Goal: Task Accomplishment & Management: Manage account settings

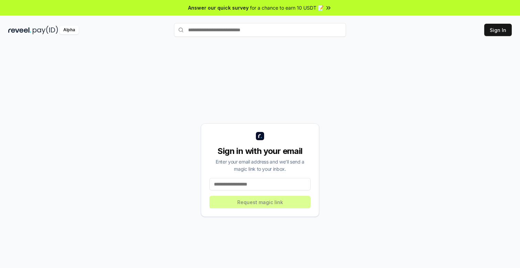
click at [241, 186] on input at bounding box center [260, 184] width 101 height 12
click at [500, 32] on button "Sign In" at bounding box center [498, 30] width 28 height 12
click at [497, 35] on button "Sign In" at bounding box center [498, 30] width 28 height 12
click at [267, 189] on input at bounding box center [260, 184] width 101 height 12
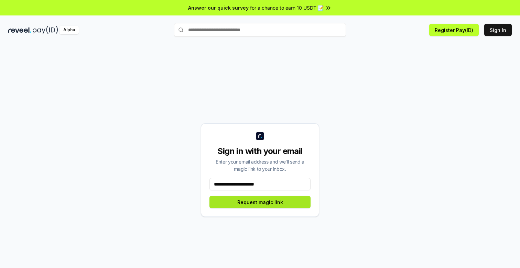
type input "**********"
click at [268, 204] on button "Request magic link" at bounding box center [260, 202] width 101 height 12
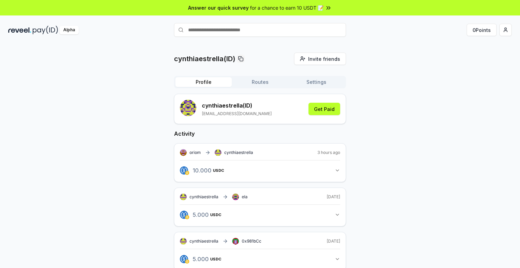
click at [255, 83] on button "Routes" at bounding box center [260, 82] width 56 height 10
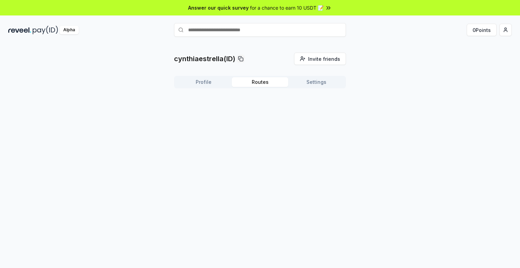
click at [210, 79] on button "Profile" at bounding box center [203, 82] width 56 height 10
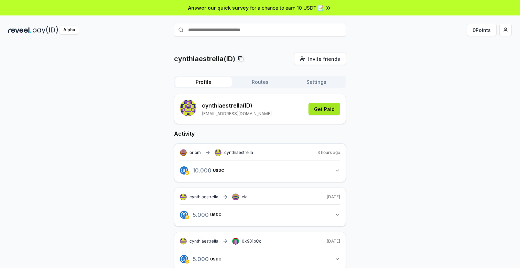
click at [321, 109] on button "Get Paid" at bounding box center [325, 109] width 32 height 12
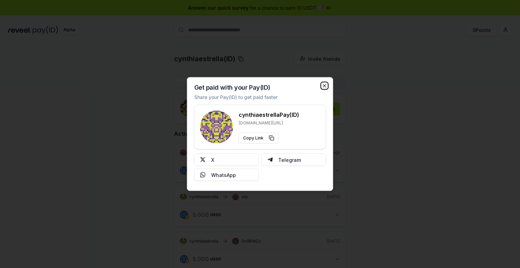
click at [322, 85] on icon "button" at bounding box center [325, 86] width 6 height 6
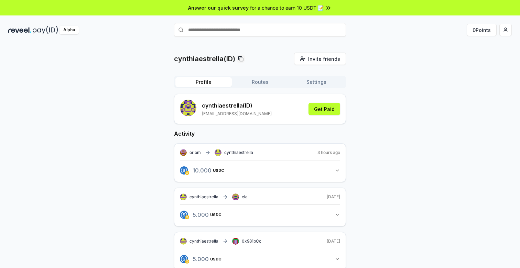
click at [257, 80] on button "Routes" at bounding box center [260, 82] width 56 height 10
click at [196, 78] on button "Profile" at bounding box center [203, 82] width 56 height 10
click at [262, 82] on button "Routes" at bounding box center [260, 82] width 56 height 10
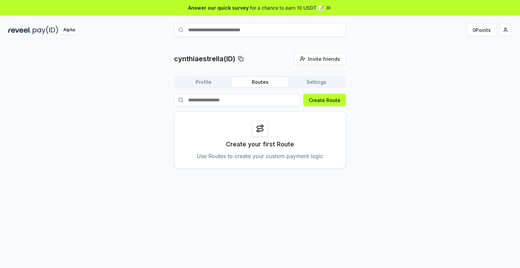
click at [254, 124] on div at bounding box center [260, 128] width 17 height 17
click at [206, 87] on div "Profile Routes Settings" at bounding box center [260, 82] width 172 height 12
click at [205, 85] on button "Profile" at bounding box center [203, 82] width 56 height 10
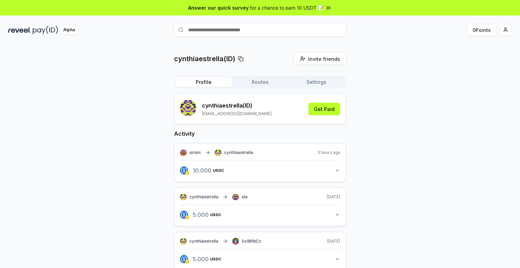
click at [252, 86] on button "Routes" at bounding box center [260, 82] width 56 height 10
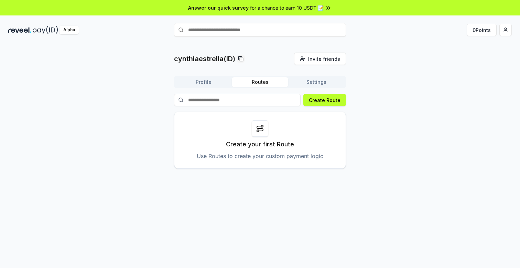
click at [224, 82] on button "Profile" at bounding box center [203, 82] width 56 height 10
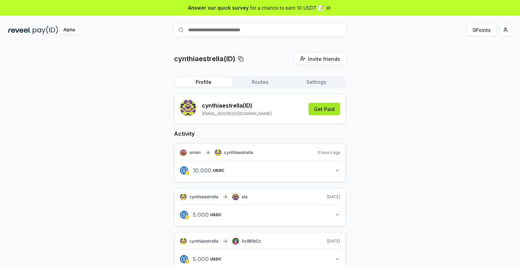
click at [330, 107] on button "Get Paid" at bounding box center [325, 109] width 32 height 12
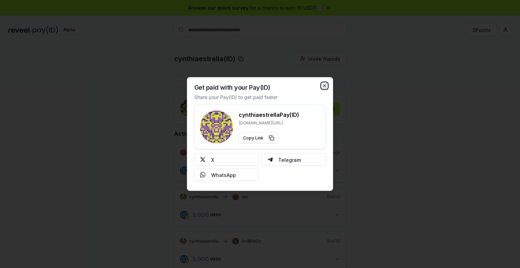
click at [322, 87] on icon "button" at bounding box center [325, 86] width 6 height 6
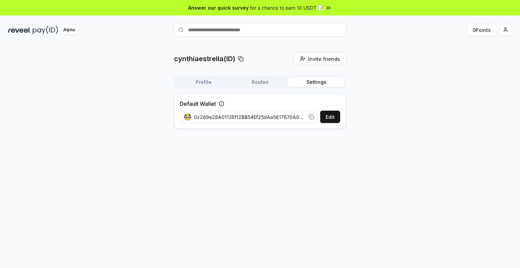
click at [324, 81] on button "Settings" at bounding box center [316, 82] width 56 height 10
click at [262, 81] on button "Routes" at bounding box center [260, 82] width 56 height 10
click at [304, 77] on button "Settings" at bounding box center [316, 82] width 56 height 10
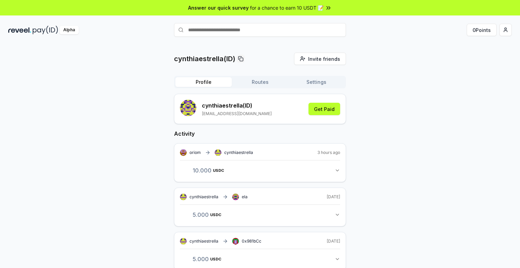
click at [194, 86] on button "Profile" at bounding box center [203, 82] width 56 height 10
click at [67, 32] on div "Alpha" at bounding box center [69, 30] width 19 height 9
click at [317, 110] on button "Get Paid" at bounding box center [325, 109] width 32 height 12
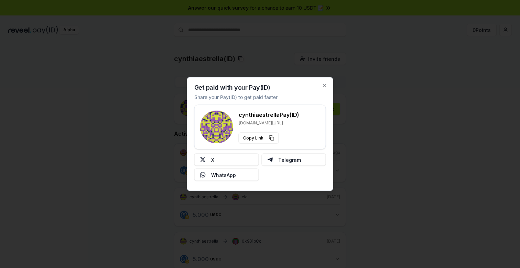
click at [318, 83] on div "Get paid with your Pay(ID) Share your Pay(ID) to get paid faster cynthiaestrell…" at bounding box center [260, 134] width 146 height 114
click at [322, 84] on icon "button" at bounding box center [325, 86] width 6 height 6
